Goal: Check status

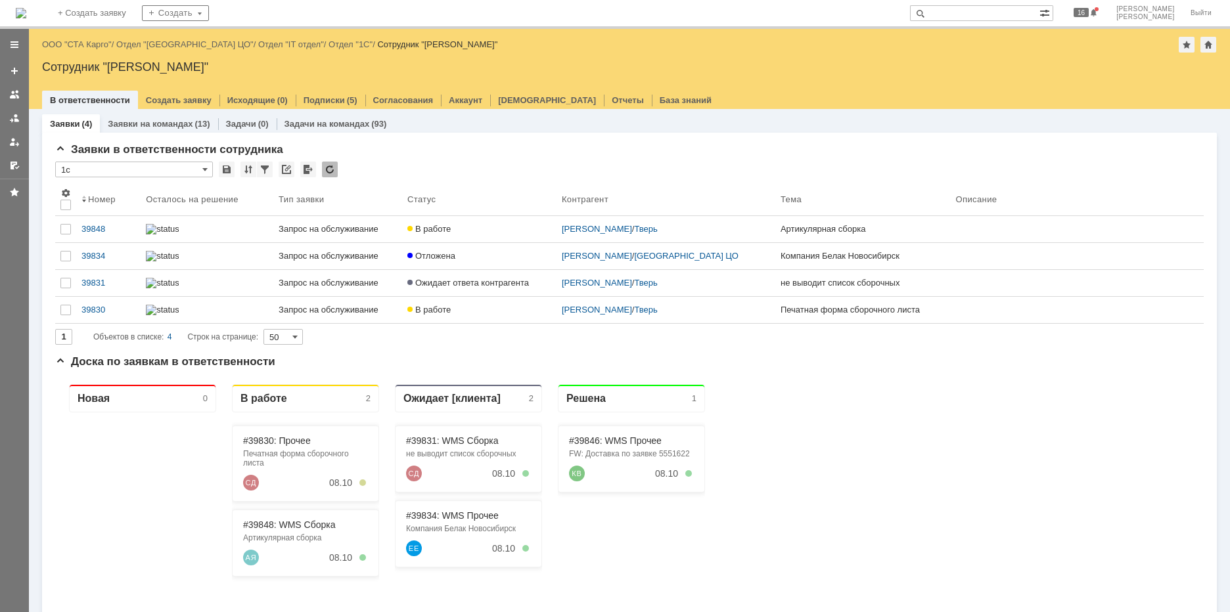
click at [993, 11] on input "text" at bounding box center [974, 13] width 129 height 16
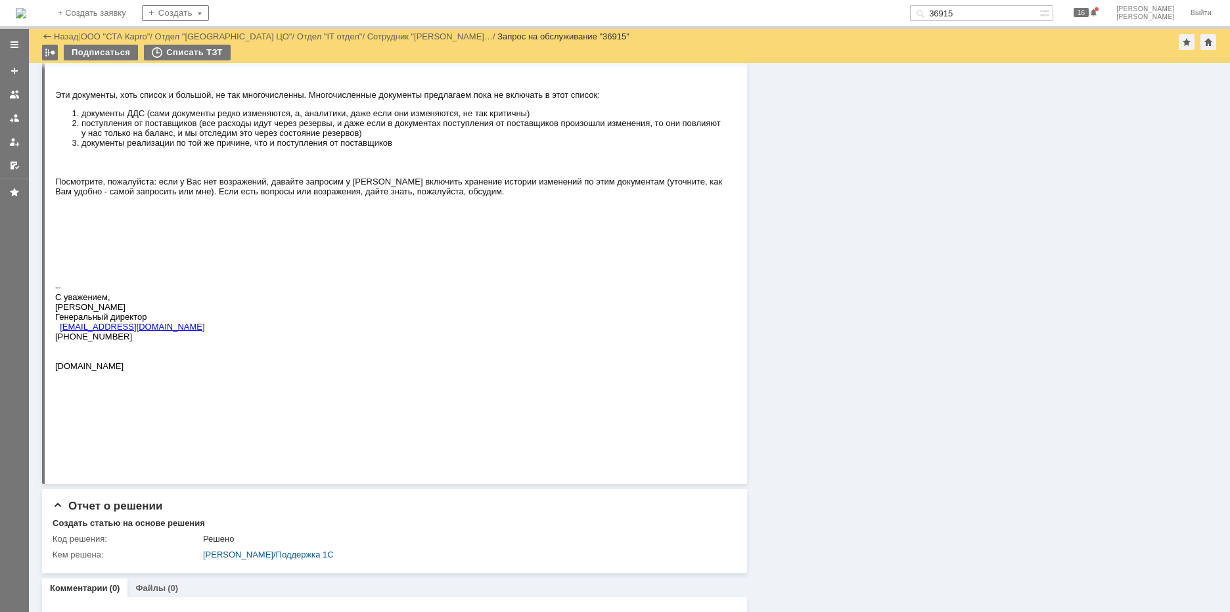
scroll to position [1671, 0]
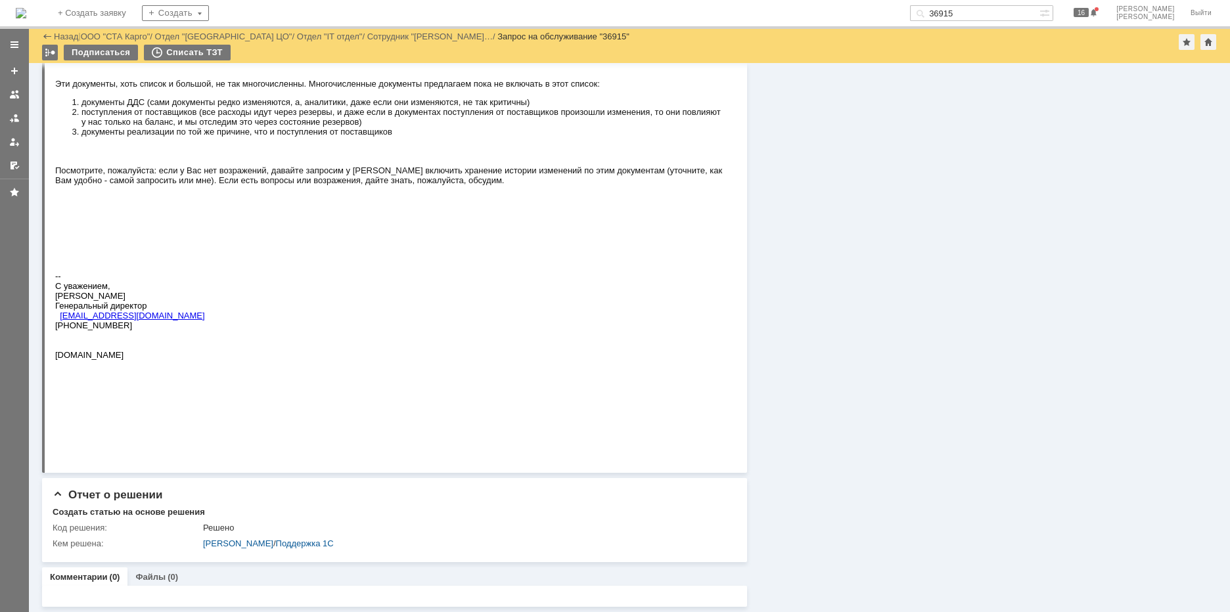
click at [1002, 21] on div "На домашнюю + Создать заявку Создать 36915 16 [PERSON_NAME]" at bounding box center [615, 14] width 1230 height 29
click at [1003, 15] on input "36915" at bounding box center [974, 13] width 129 height 16
type input "39615"
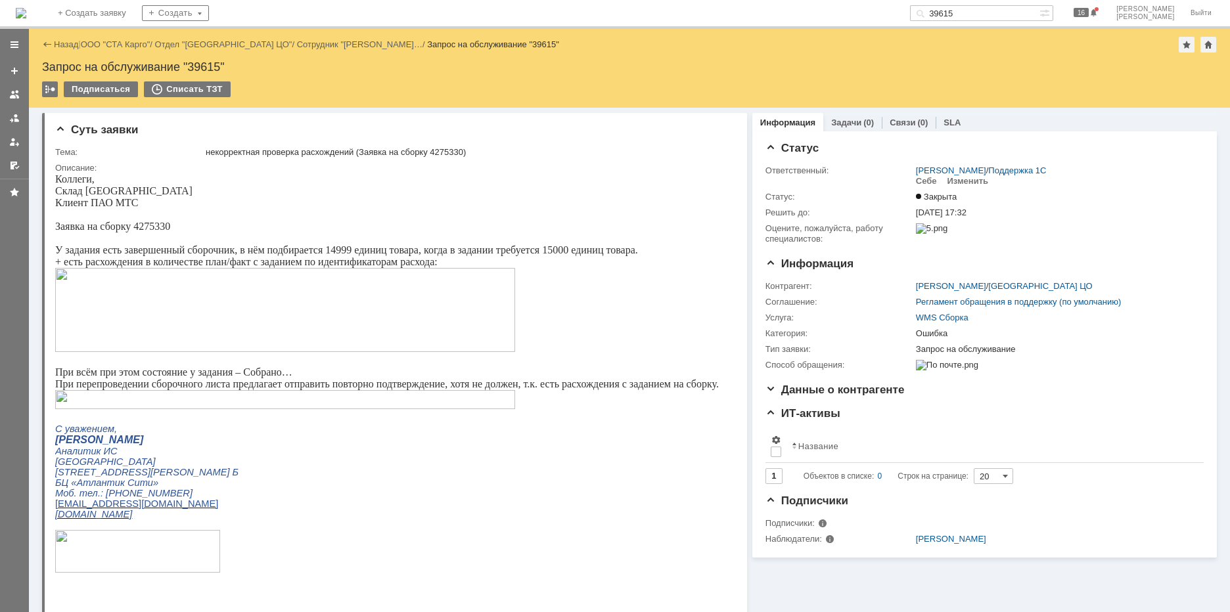
click at [206, 67] on div "Запрос на обслуживание "39615"" at bounding box center [629, 66] width 1175 height 13
copy div "39615"
